Goal: Book appointment/travel/reservation

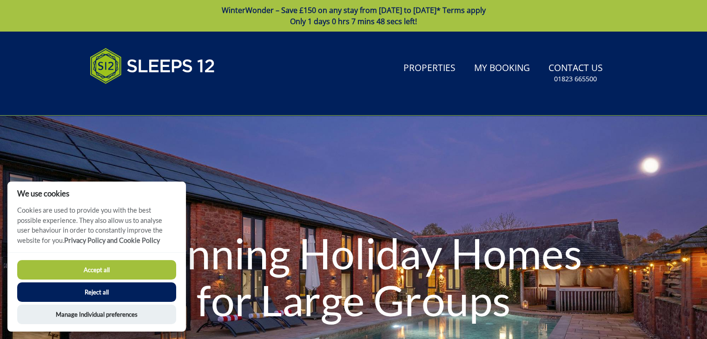
drag, startPoint x: 64, startPoint y: 264, endPoint x: 78, endPoint y: 266, distance: 14.6
click at [64, 264] on button "Accept all" at bounding box center [96, 270] width 159 height 20
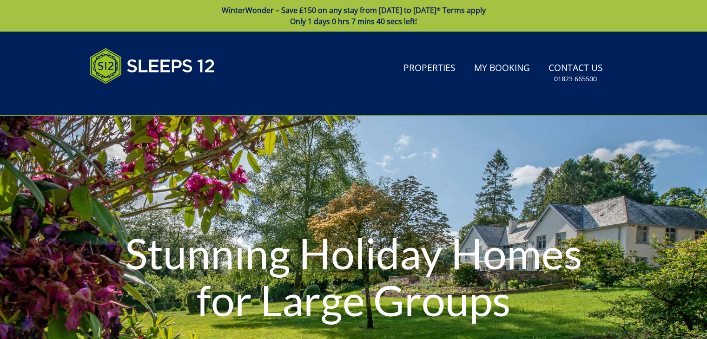
click at [430, 154] on div "Stunning Holiday Homes for Large Groups" at bounding box center [353, 278] width 707 height 325
click at [417, 69] on link "Properties" at bounding box center [429, 68] width 59 height 21
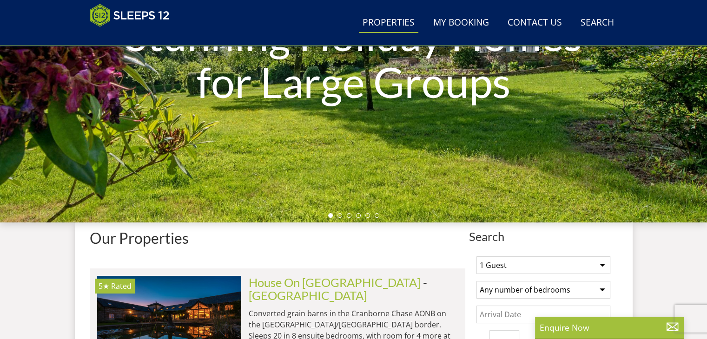
scroll to position [270, 0]
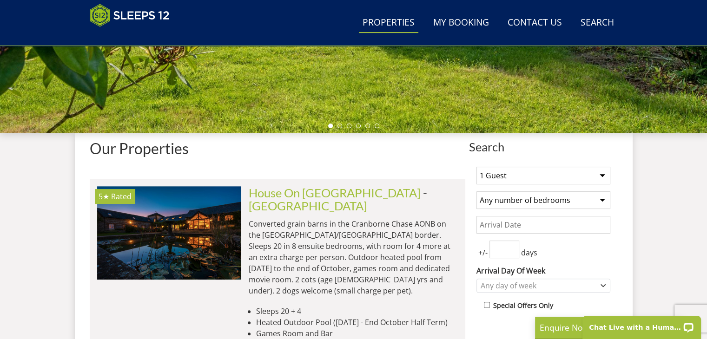
click at [600, 173] on select "1 Guest 2 Guests 3 Guests 4 Guests 5 Guests 6 Guests 7 Guests 8 Guests 9 Guests…" at bounding box center [543, 176] width 134 height 18
select select "30"
click at [476, 167] on select "1 Guest 2 Guests 3 Guests 4 Guests 5 Guests 6 Guests 7 Guests 8 Guests 9 Guests…" at bounding box center [543, 176] width 134 height 18
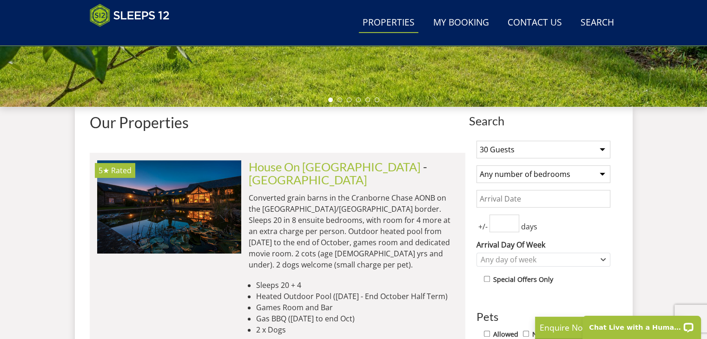
scroll to position [316, 0]
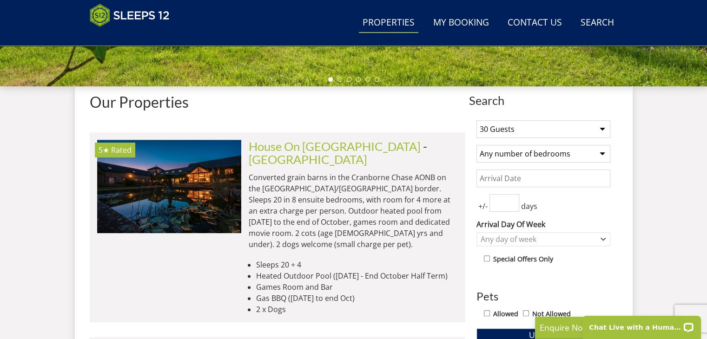
click at [569, 157] on select "Any number of bedrooms 4 Bedrooms 5 Bedrooms 6 Bedrooms 7 Bedrooms 8 Bedrooms 9…" at bounding box center [543, 154] width 134 height 18
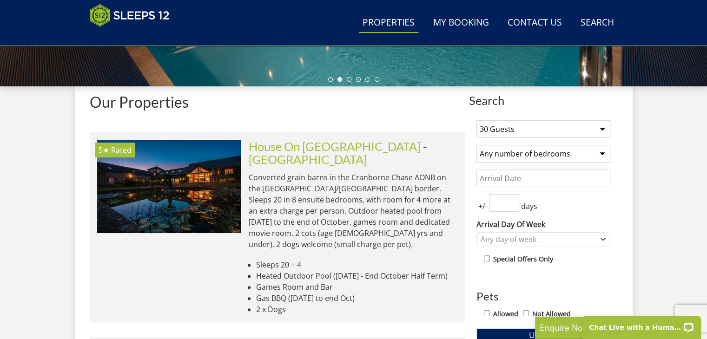
select select "12"
click at [476, 145] on select "Any number of bedrooms 4 Bedrooms 5 Bedrooms 6 Bedrooms 7 Bedrooms 8 Bedrooms 9…" at bounding box center [543, 154] width 134 height 18
click at [508, 178] on input "Date" at bounding box center [543, 179] width 134 height 18
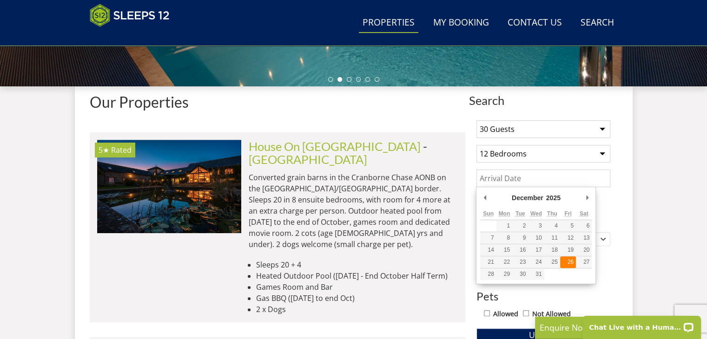
type input "[DATE]"
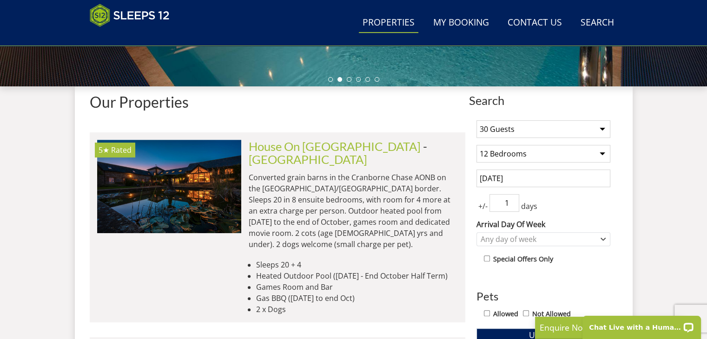
type input "1"
click at [511, 198] on input "1" at bounding box center [504, 203] width 30 height 18
click at [602, 237] on icon "Combobox" at bounding box center [602, 240] width 5 height 6
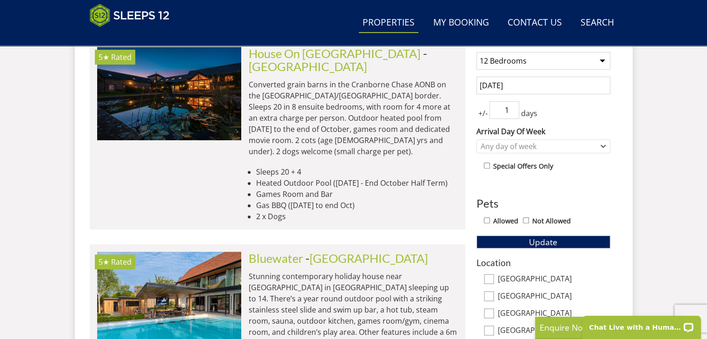
scroll to position [456, 0]
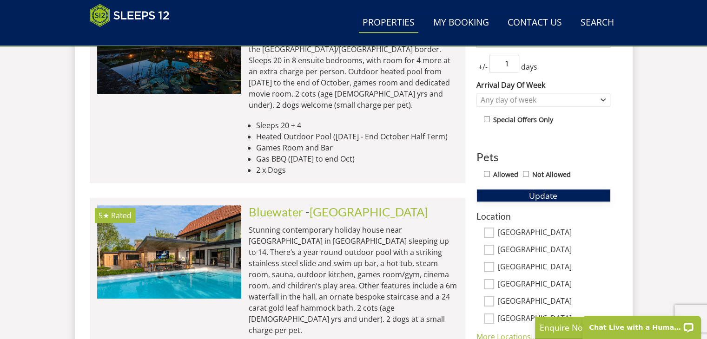
click at [538, 197] on span "Update" at bounding box center [543, 195] width 28 height 11
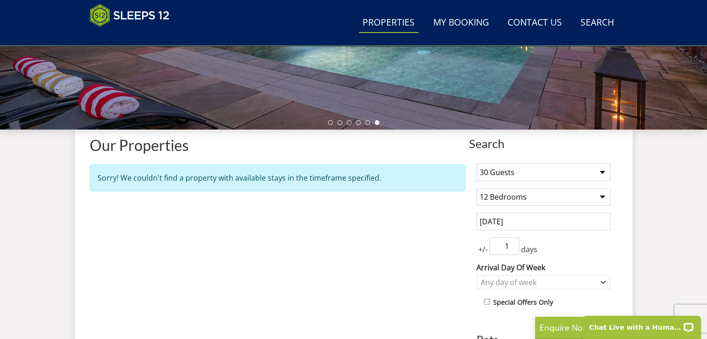
scroll to position [270, 0]
